Goal: Check status

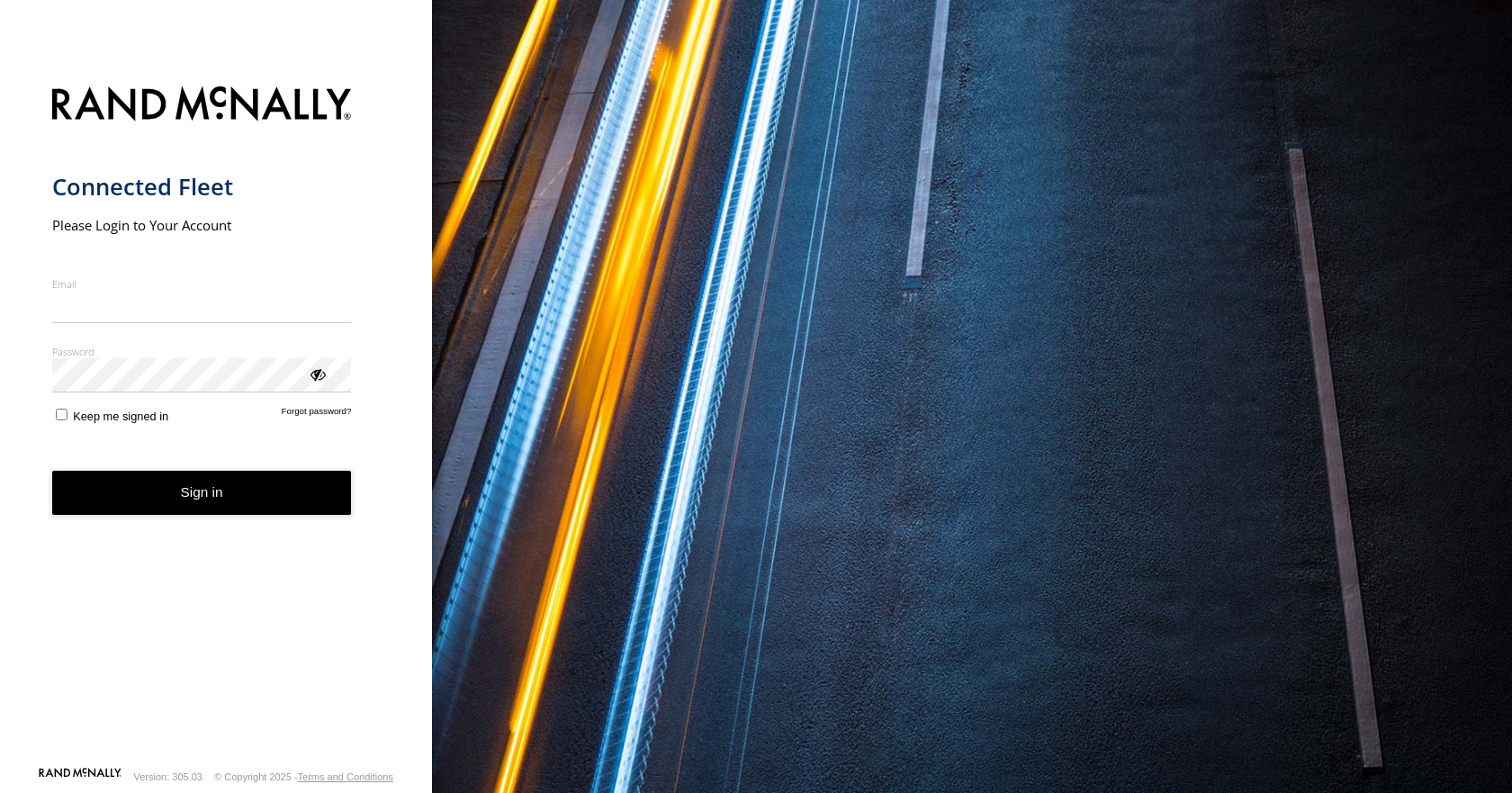
type input "**********"
click at [264, 518] on form "**********" at bounding box center [216, 421] width 328 height 691
click at [276, 496] on button "Sign in" at bounding box center [203, 492] width 300 height 44
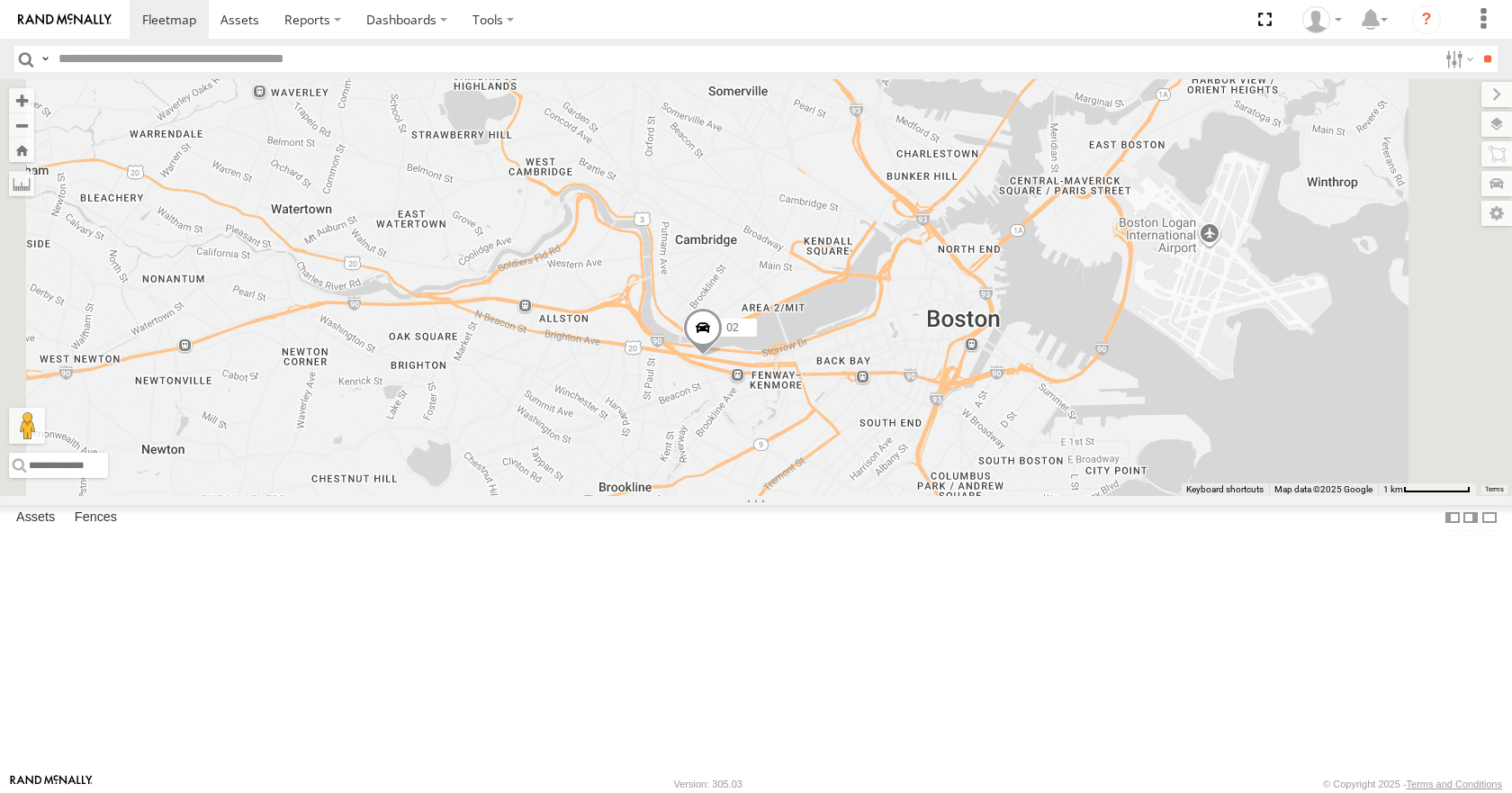
drag, startPoint x: 1065, startPoint y: 254, endPoint x: 1029, endPoint y: 388, distance: 138.8
click at [1029, 388] on div "14 35 08 03 33 12 02 05" at bounding box center [756, 286] width 1512 height 416
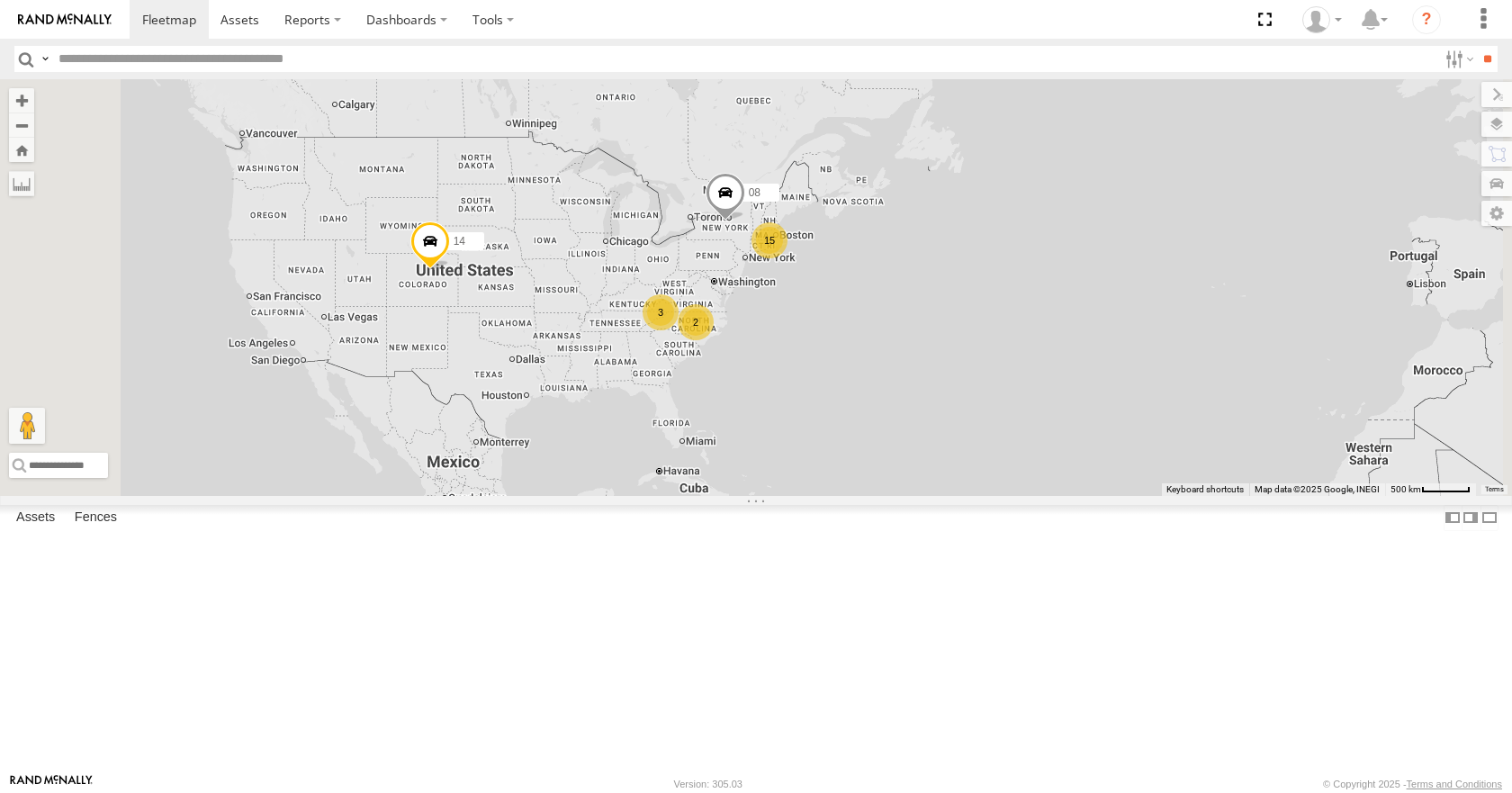
drag, startPoint x: 798, startPoint y: 374, endPoint x: 772, endPoint y: 385, distance: 28.2
click at [772, 385] on div "14 08 15 3 2" at bounding box center [756, 286] width 1512 height 416
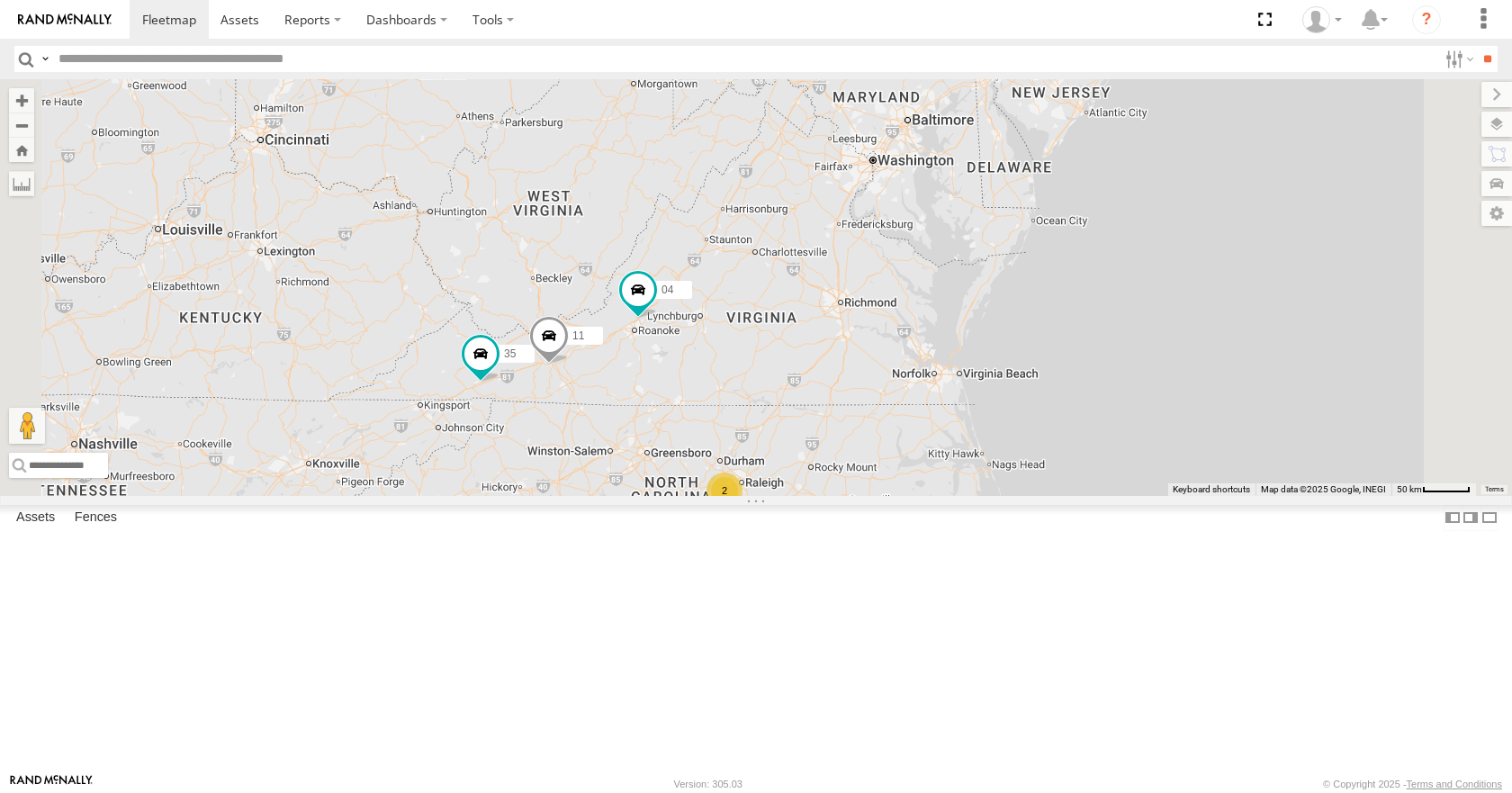
drag, startPoint x: 1107, startPoint y: 538, endPoint x: 939, endPoint y: 500, distance: 172.2
click at [939, 495] on div "14 08 04 03 35 11 2" at bounding box center [756, 286] width 1512 height 416
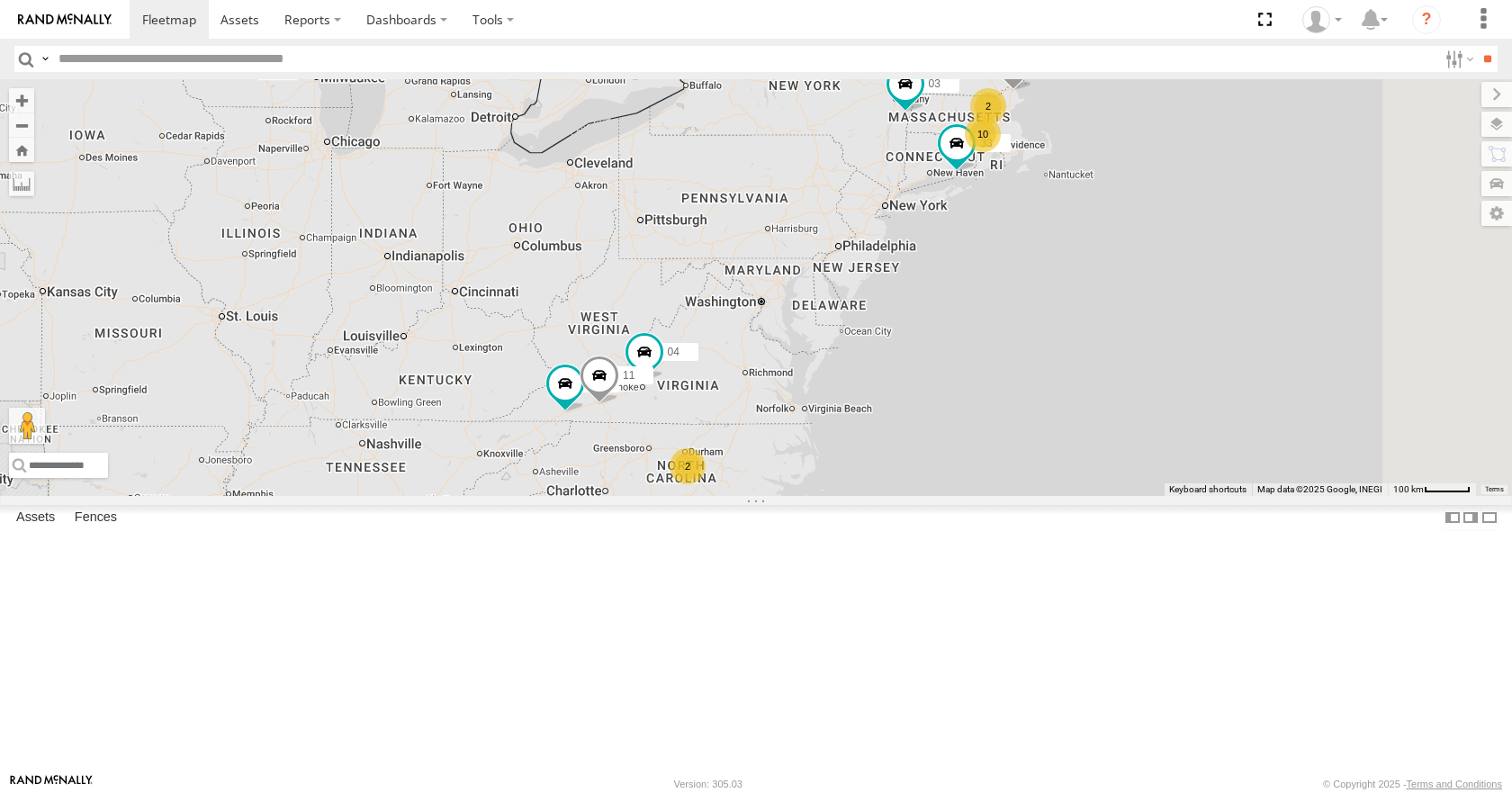
drag, startPoint x: 997, startPoint y: 401, endPoint x: 963, endPoint y: 451, distance: 60.5
click at [963, 451] on div "14 08 04 03 35 11 10 33 12 2 2" at bounding box center [756, 286] width 1512 height 416
